Goal: Information Seeking & Learning: Learn about a topic

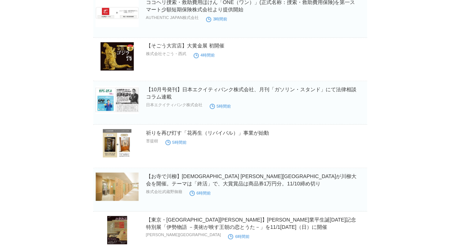
scroll to position [622, 0]
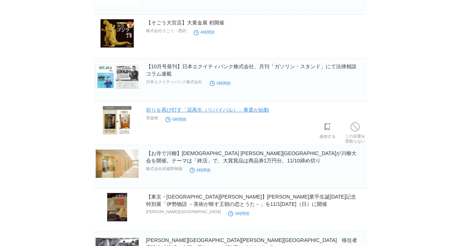
click at [174, 109] on link "祈りを再び灯す「花再生（リバイバル）」事業が始動" at bounding box center [207, 110] width 123 height 6
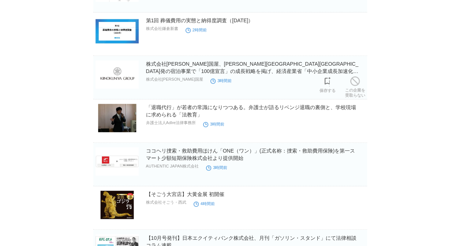
scroll to position [439, 0]
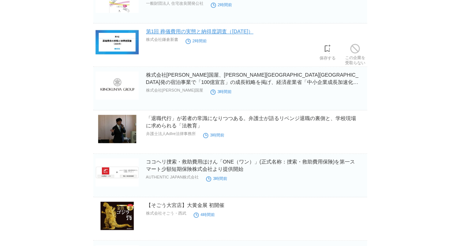
click at [176, 34] on link "第1回 葬儀費用の実態と納得度調査（[DATE]）" at bounding box center [200, 32] width 108 height 6
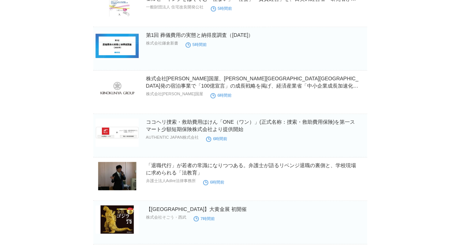
scroll to position [439, 0]
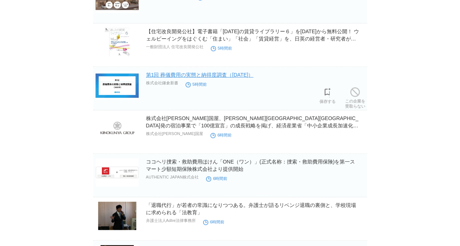
click at [195, 78] on link "第1回 葬儀費用の実態と納得度調査（[DATE]）" at bounding box center [200, 75] width 108 height 6
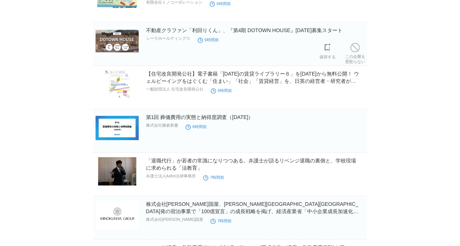
scroll to position [439, 0]
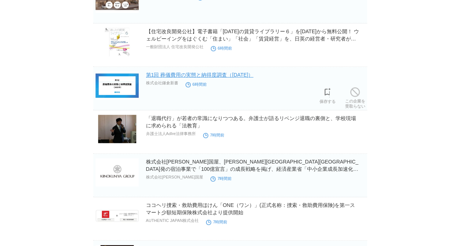
click at [216, 75] on link "第1回 葬儀費用の実態と納得度調査（[DATE]）" at bounding box center [200, 75] width 108 height 6
